Goal: Transaction & Acquisition: Purchase product/service

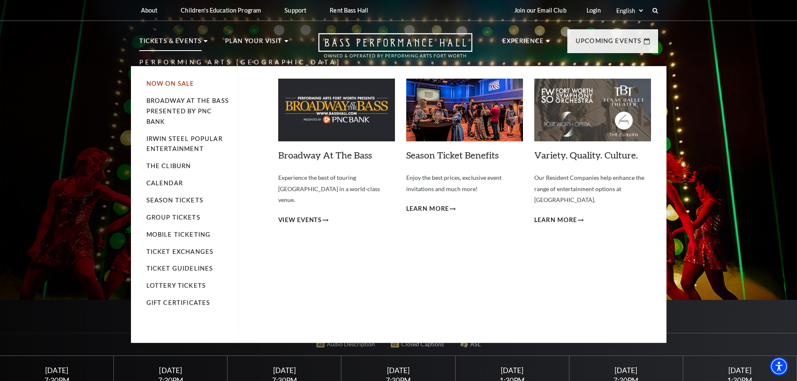
click at [165, 82] on link "Now On Sale" at bounding box center [170, 83] width 48 height 7
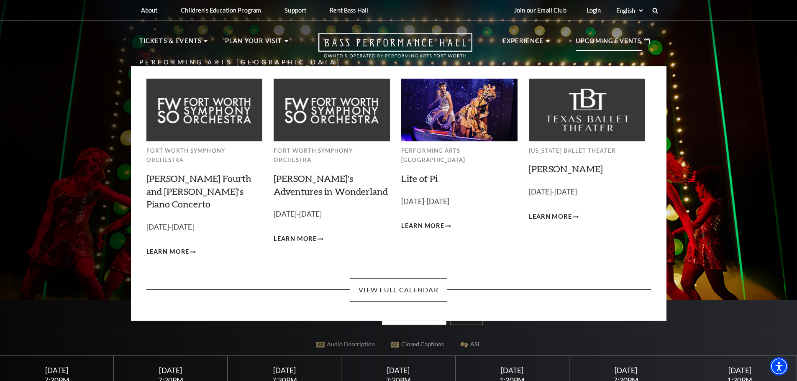
click at [611, 40] on p "Upcoming Events" at bounding box center [608, 43] width 66 height 15
click at [414, 278] on link "View Full Calendar" at bounding box center [398, 289] width 97 height 23
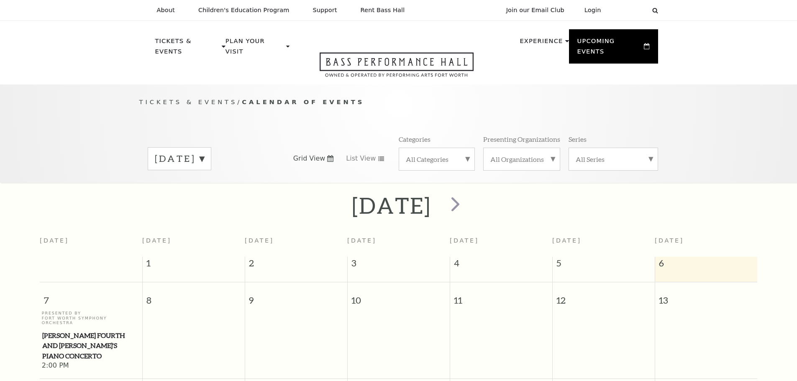
scroll to position [74, 0]
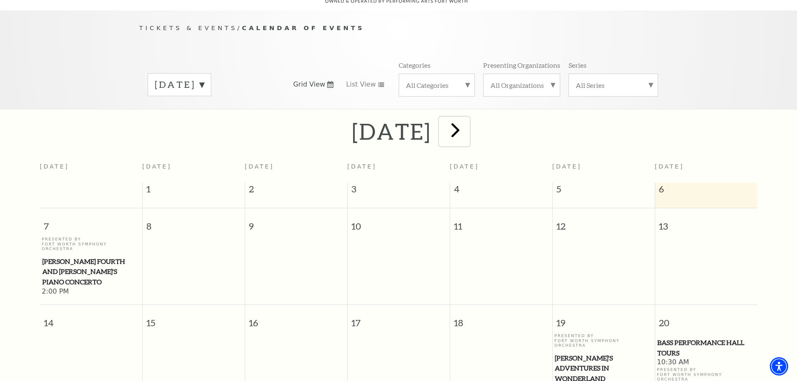
click at [467, 120] on span "next" at bounding box center [455, 130] width 24 height 24
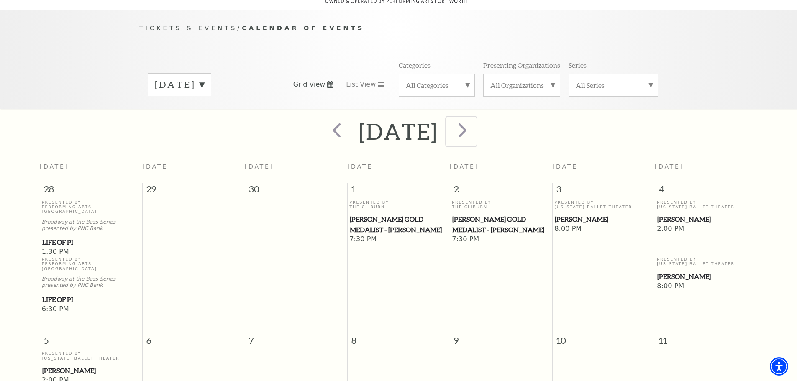
click at [474, 120] on span "next" at bounding box center [462, 130] width 24 height 24
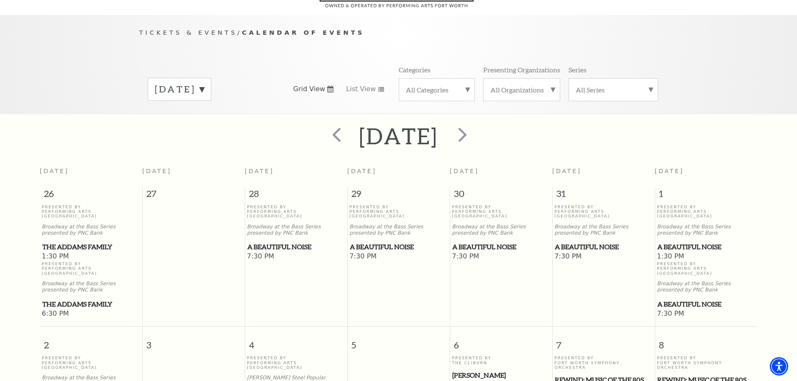
scroll to position [60, 0]
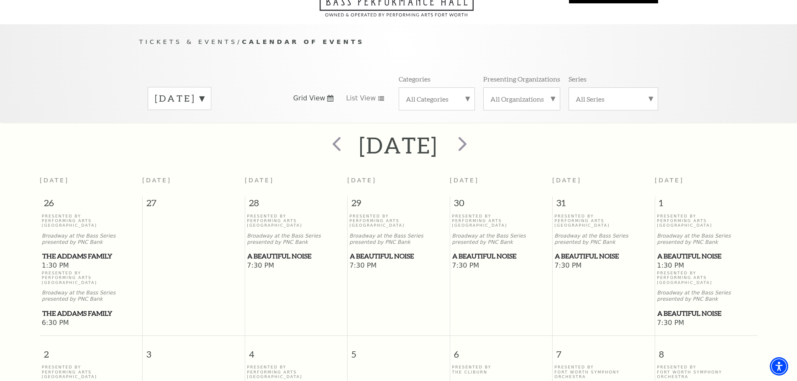
click at [291, 251] on span "A Beautiful Noise" at bounding box center [295, 256] width 97 height 10
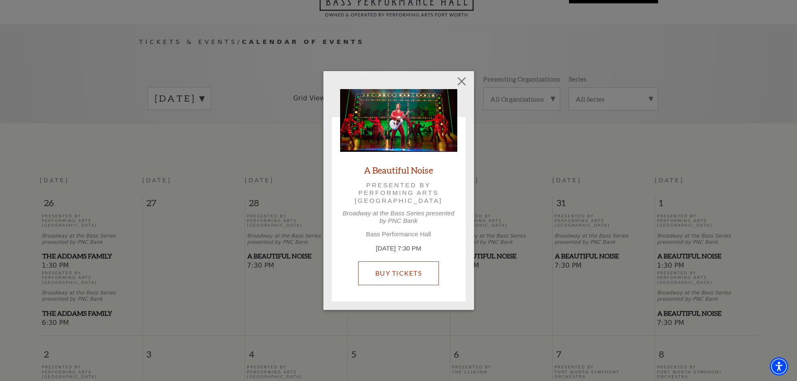
click at [393, 270] on link "Buy Tickets" at bounding box center [398, 272] width 81 height 23
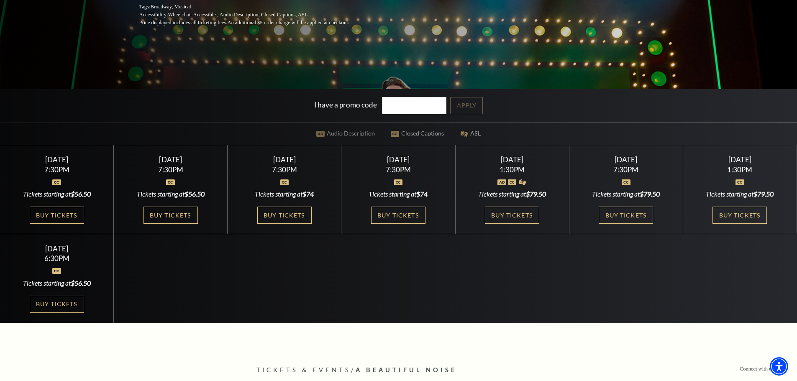
scroll to position [216, 0]
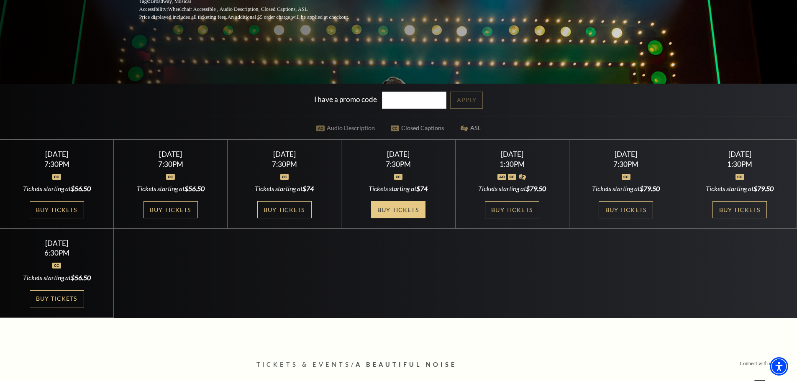
click at [415, 209] on link "Buy Tickets" at bounding box center [398, 209] width 54 height 17
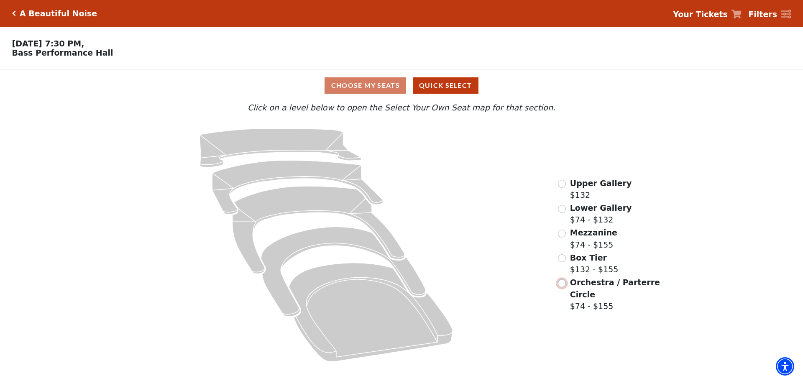
click at [565, 286] on input "Orchestra / Parterre Circle$74 - $155\a" at bounding box center [562, 283] width 8 height 8
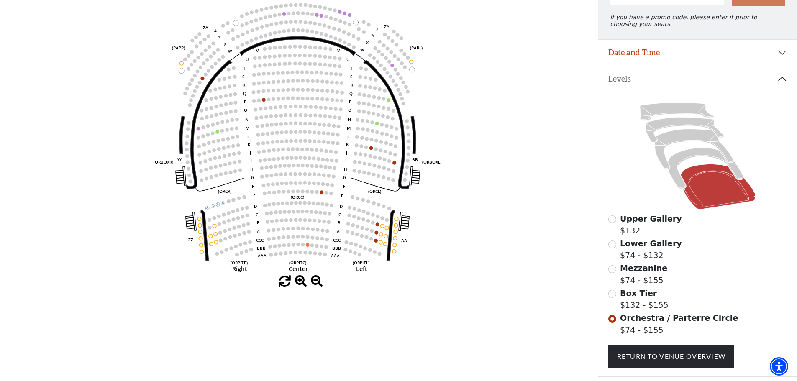
scroll to position [108, 0]
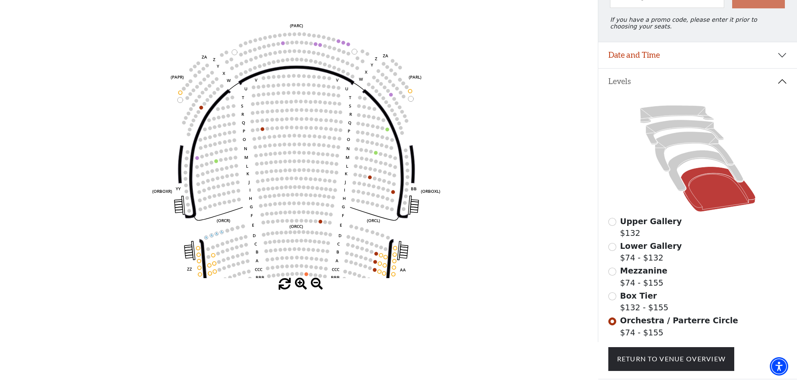
drag, startPoint x: 504, startPoint y: 194, endPoint x: 503, endPoint y: 253, distance: 58.6
click at [503, 253] on icon "Left (ORPITL) Right (ORPITR) Center (ORPITC) ZZ AA YY BB ZA ZA (ORCL) (ORCR) (O…" at bounding box center [299, 135] width 538 height 285
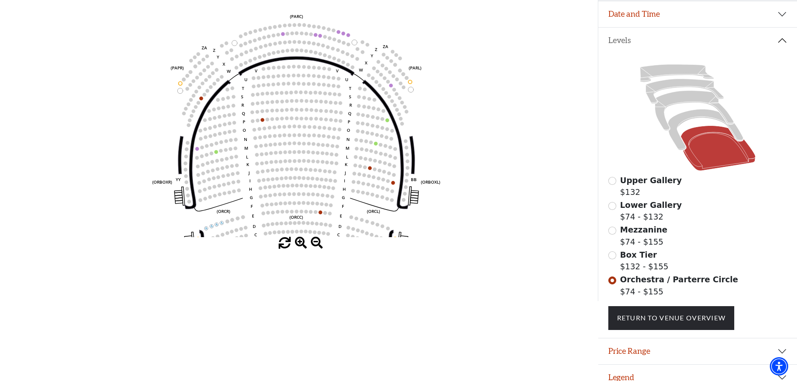
scroll to position [164, 0]
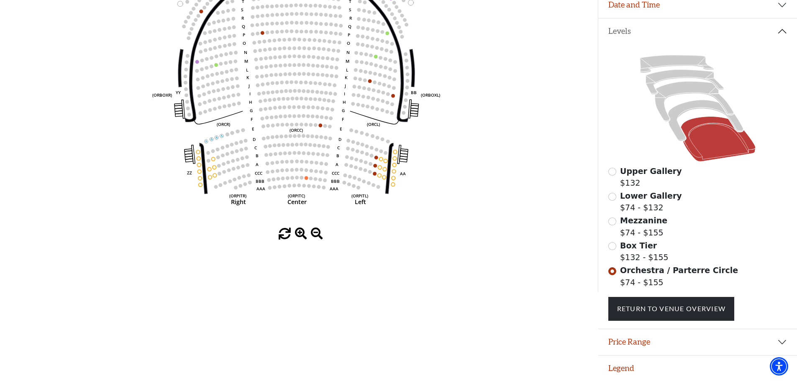
drag, startPoint x: 487, startPoint y: 123, endPoint x: 500, endPoint y: 77, distance: 46.9
click at [500, 77] on icon "Left (ORPITL) Right (ORPITR) Center (ORPITC) ZZ AA YY BB ZA ZA (ORCL) (ORCR) (O…" at bounding box center [299, 85] width 538 height 285
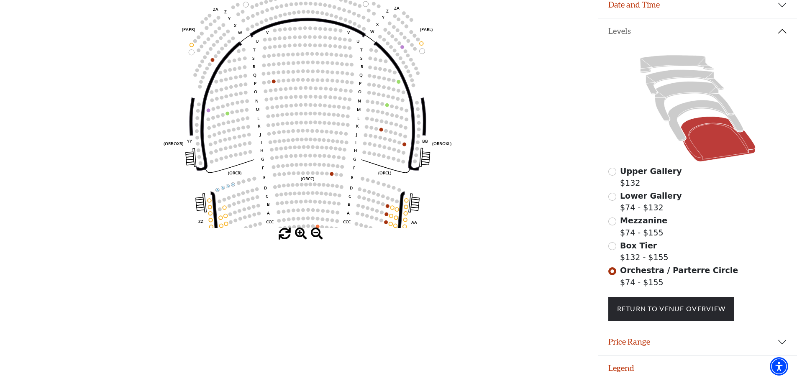
drag, startPoint x: 513, startPoint y: 118, endPoint x: 516, endPoint y: 167, distance: 49.0
click at [516, 167] on icon "Left (ORPITL) Right (ORPITR) Center (ORPITC) ZZ AA YY BB ZA ZA (ORCL) (ORCR) (O…" at bounding box center [299, 85] width 538 height 285
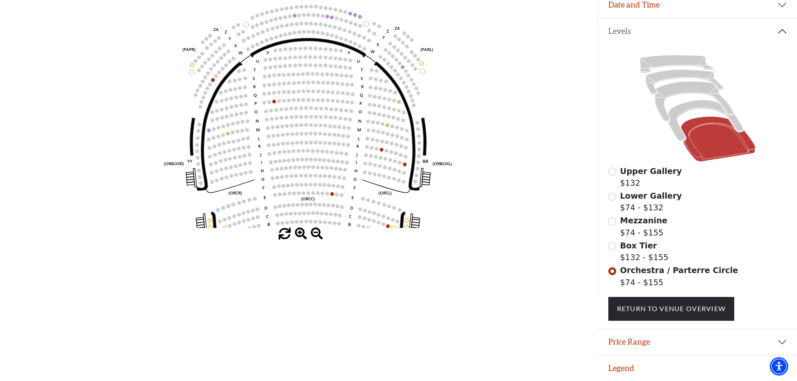
drag, startPoint x: 507, startPoint y: 123, endPoint x: 507, endPoint y: 144, distance: 21.7
click at [507, 144] on icon "Left (ORPITL) Right (ORPITR) Center (ORPITC) ZZ AA YY BB ZA ZA (ORCL) (ORCR) (O…" at bounding box center [299, 85] width 538 height 285
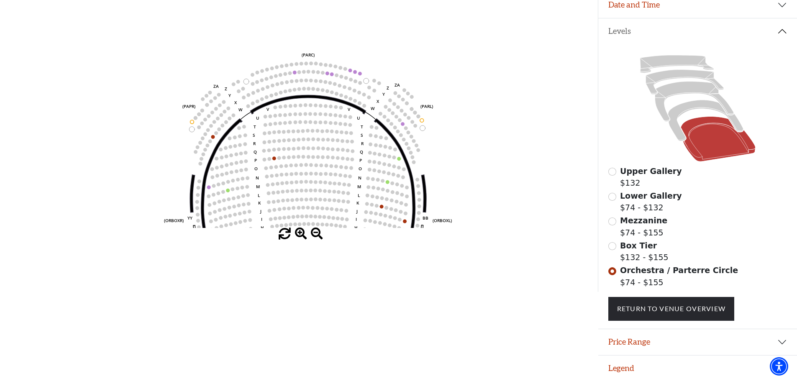
drag, startPoint x: 500, startPoint y: 77, endPoint x: 500, endPoint y: 134, distance: 57.3
click at [500, 134] on icon "Left (ORPITL) Right (ORPITR) Center (ORPITC) ZZ AA YY BB ZA ZA (ORCL) (ORCR) (O…" at bounding box center [299, 85] width 538 height 285
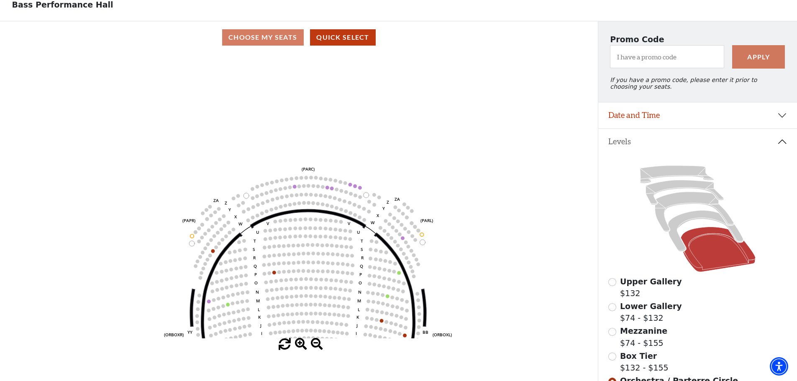
scroll to position [0, 0]
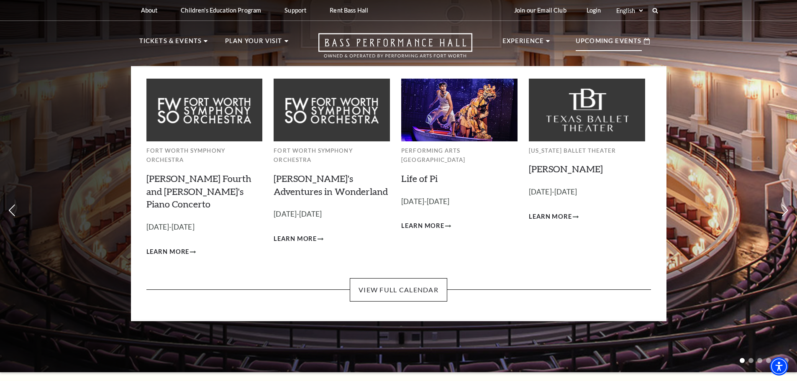
click at [591, 43] on p "Upcoming Events" at bounding box center [608, 43] width 66 height 15
click at [405, 278] on link "View Full Calendar" at bounding box center [398, 289] width 97 height 23
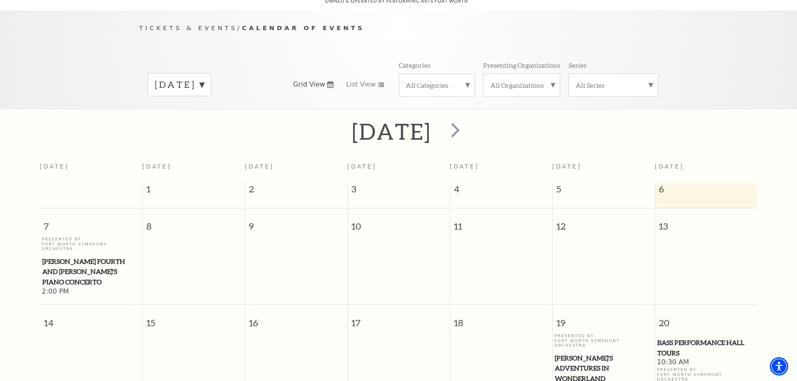
scroll to position [121, 0]
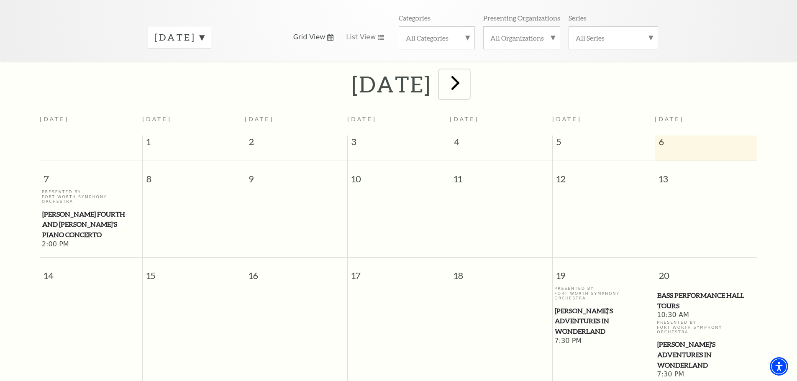
click at [467, 72] on span "next" at bounding box center [455, 83] width 24 height 24
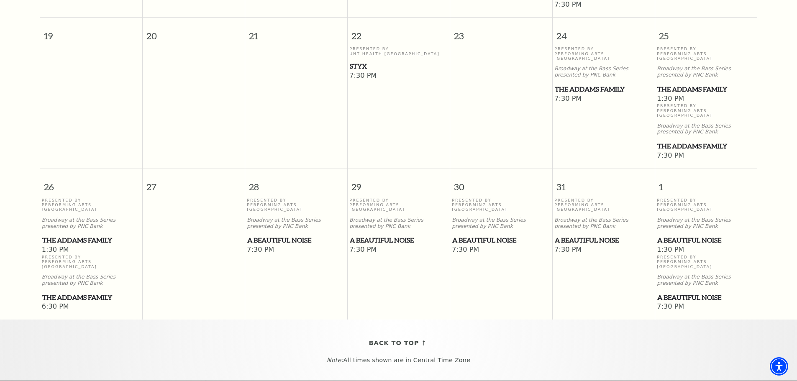
scroll to position [558, 0]
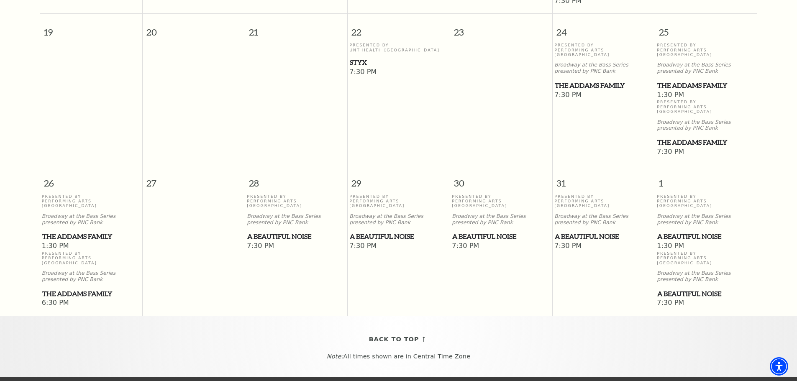
click at [297, 231] on span "A Beautiful Noise" at bounding box center [295, 236] width 97 height 10
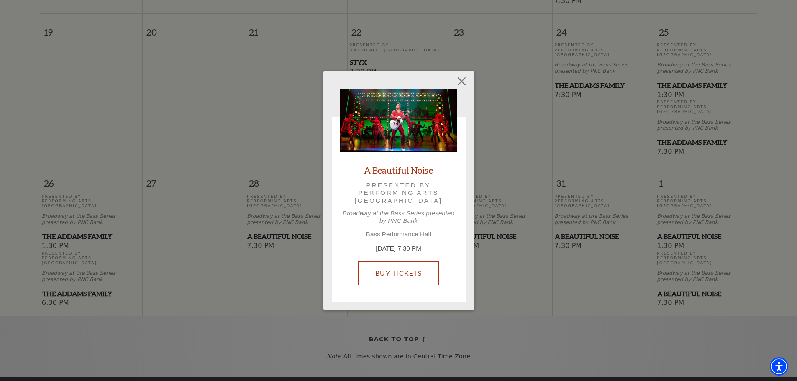
click at [400, 274] on link "Buy Tickets" at bounding box center [398, 272] width 81 height 23
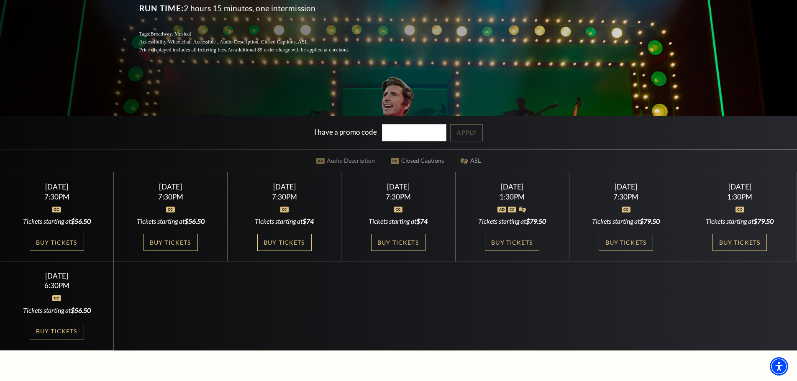
scroll to position [216, 0]
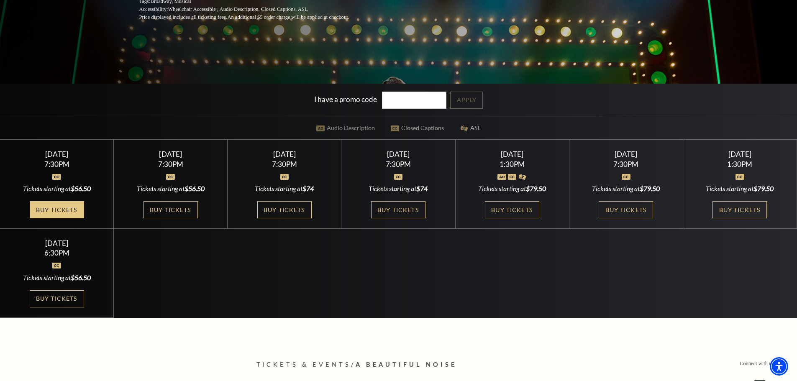
click at [69, 204] on link "Buy Tickets" at bounding box center [57, 209] width 54 height 17
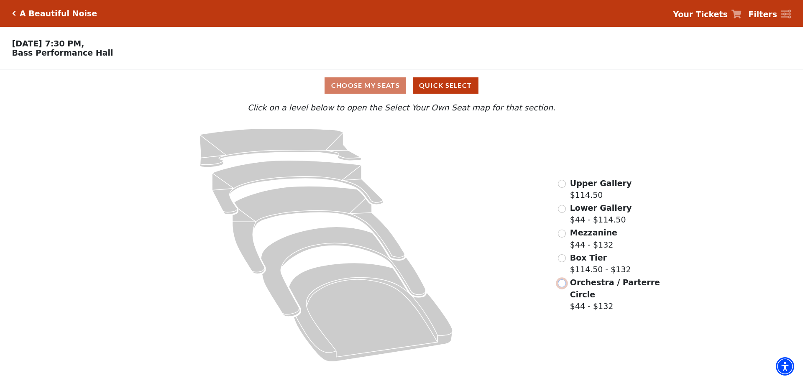
click at [563, 283] on input "Orchestra / Parterre Circle$44 - $132\a" at bounding box center [562, 283] width 8 height 8
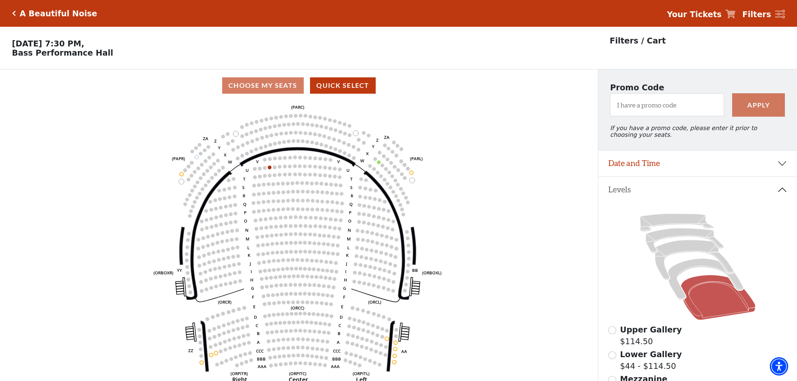
scroll to position [39, 0]
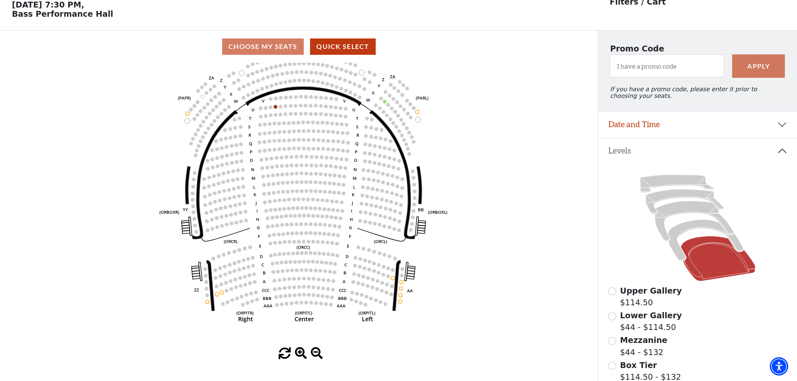
drag, startPoint x: 479, startPoint y: 143, endPoint x: 485, endPoint y: 121, distance: 22.5
click at [485, 121] on icon "Left (ORPITL) Right (ORPITR) Center (ORPITC) ZZ AA YY BB ZA ZA (ORCL) (ORCR) (O…" at bounding box center [299, 205] width 538 height 285
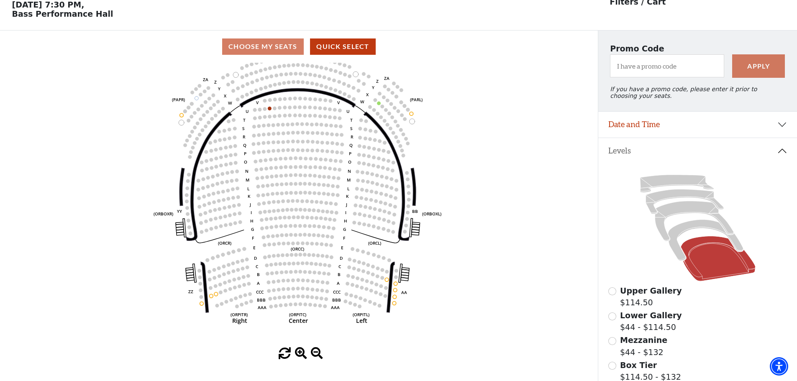
drag, startPoint x: 485, startPoint y: 121, endPoint x: 479, endPoint y: 125, distance: 6.7
click at [479, 125] on icon "Left (ORPITL) Right (ORPITR) Center (ORPITC) ZZ AA YY BB ZA ZA (ORCL) (ORCR) (O…" at bounding box center [299, 205] width 538 height 285
